Goal: Browse casually: Explore the website without a specific task or goal

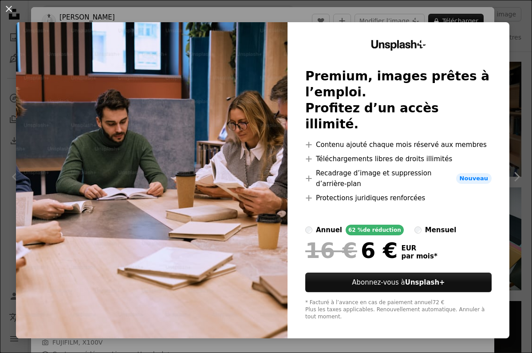
scroll to position [7589, 0]
click at [163, 338] on div "An X shape Unsplash+ Premium, images prêtes à l’emploi. Profitez d’un accès ill…" at bounding box center [266, 176] width 532 height 353
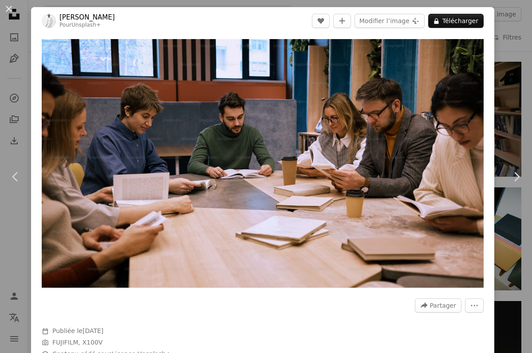
click at [522, 47] on div "An X shape Chevron left Chevron right [PERSON_NAME] Pour Unsplash+ A heart A pl…" at bounding box center [266, 176] width 532 height 353
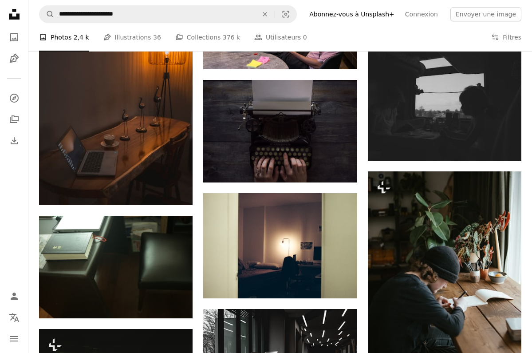
scroll to position [4041, 0]
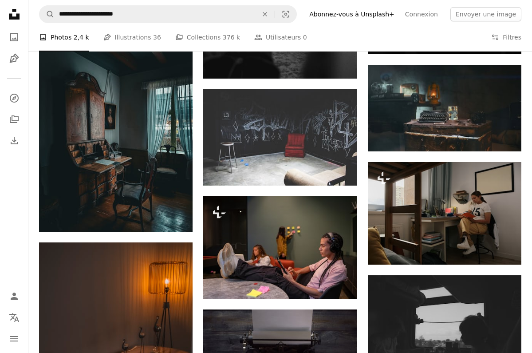
click at [18, 18] on icon at bounding box center [14, 14] width 11 height 11
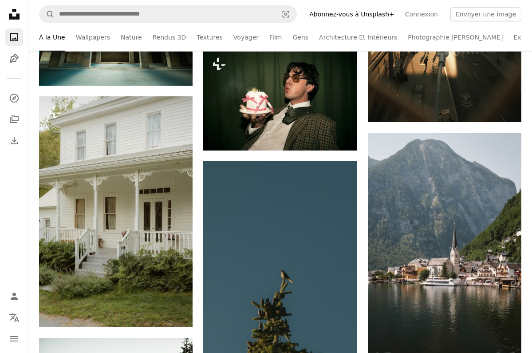
scroll to position [8307, 0]
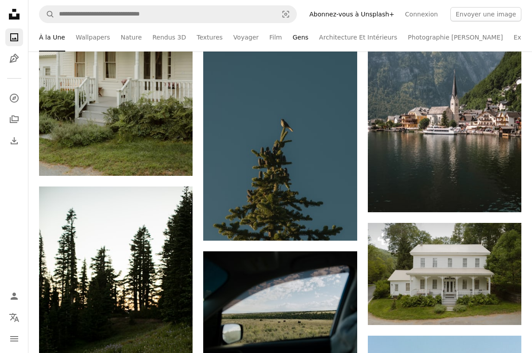
click at [295, 35] on link "Gens" at bounding box center [300, 37] width 16 height 28
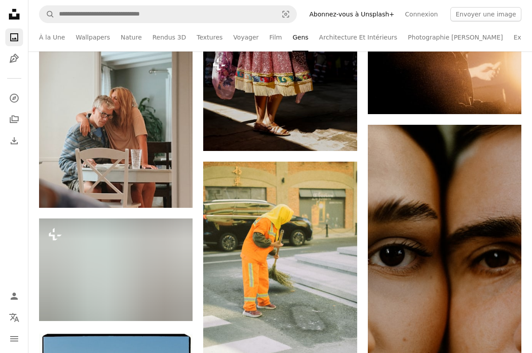
scroll to position [3248, 0]
